Goal: Transaction & Acquisition: Purchase product/service

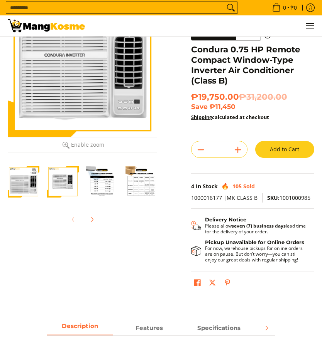
scroll to position [64, 0]
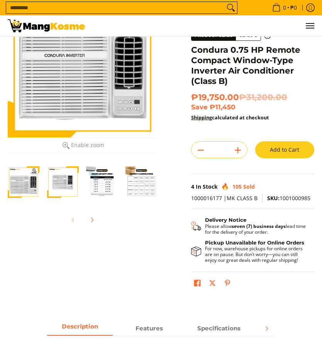
click at [72, 186] on img "condura-window-type-inverter-aircon-full-view-mang-kosme" at bounding box center [63, 183] width 32 height 32
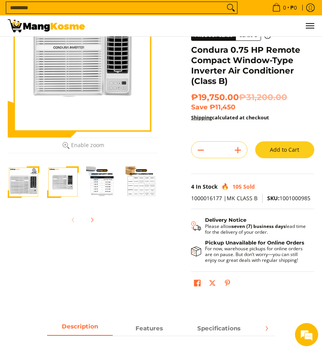
click at [72, 182] on img "condura-window-type-inverter-aircon-full-view-mang-kosme" at bounding box center [63, 183] width 32 height 32
click at [105, 192] on img "Condura 0.75 HP Remote Compact Window-Type Inverter Air Conditioner (Class B)-3" at bounding box center [102, 183] width 32 height 32
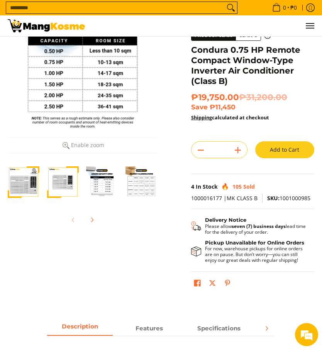
click at [127, 96] on div at bounding box center [82, 62] width 149 height 149
click at [64, 94] on div at bounding box center [82, 62] width 149 height 149
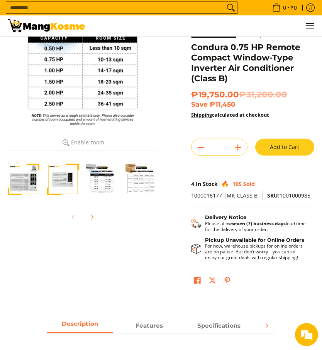
scroll to position [0, 0]
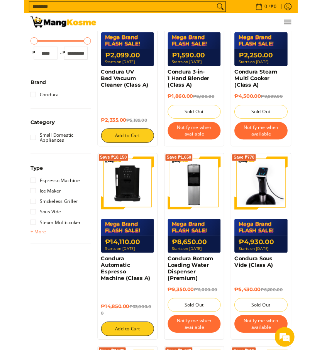
scroll to position [189, 0]
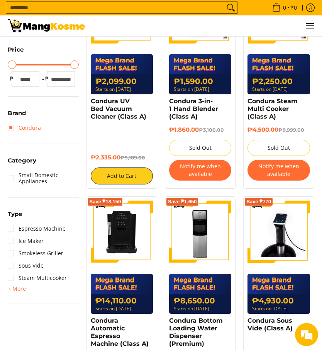
click at [39, 125] on link "Condura" at bounding box center [24, 128] width 33 height 12
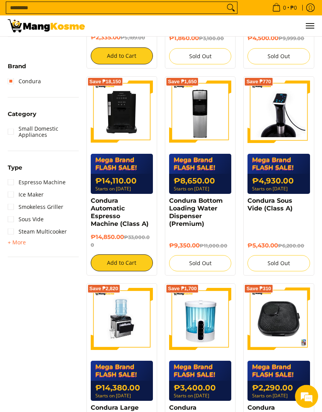
scroll to position [282, 0]
click at [23, 242] on span "+ More" at bounding box center [17, 242] width 18 height 6
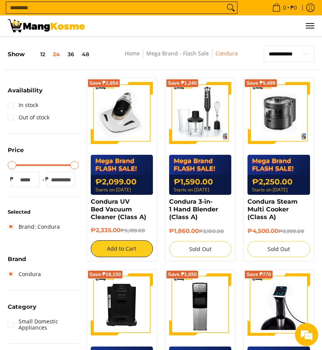
scroll to position [72, 0]
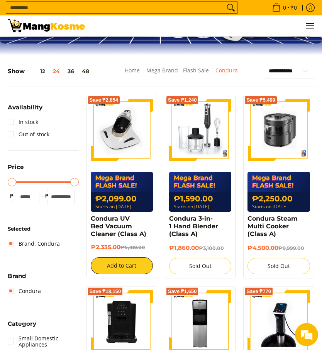
click at [64, 13] on input "Search..." at bounding box center [115, 8] width 218 height 12
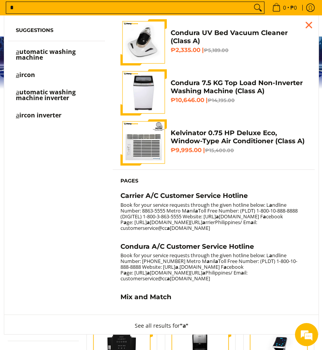
scroll to position [0, 0]
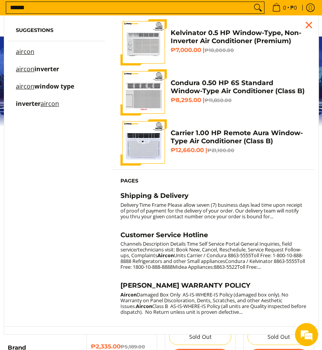
type input "******"
click at [50, 69] on span "inverter" at bounding box center [46, 69] width 25 height 8
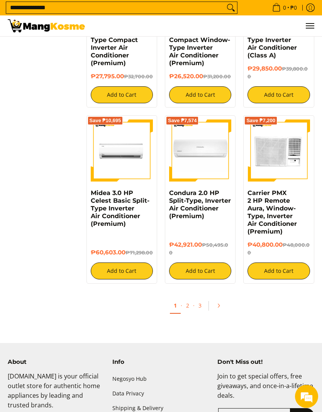
scroll to position [1333, 0]
click at [281, 235] on link "Carrier PMX 2 HP Remote Aura, Window-Type, Inverter Air Conditioner (Premium)" at bounding box center [271, 212] width 49 height 46
